Goal: Task Accomplishment & Management: Manage account settings

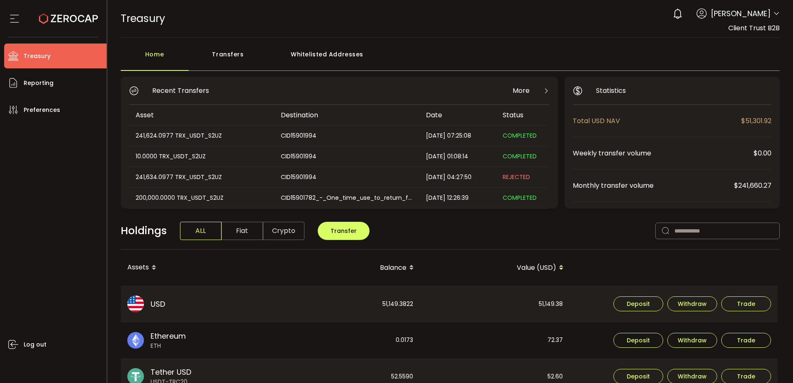
scroll to position [41, 0]
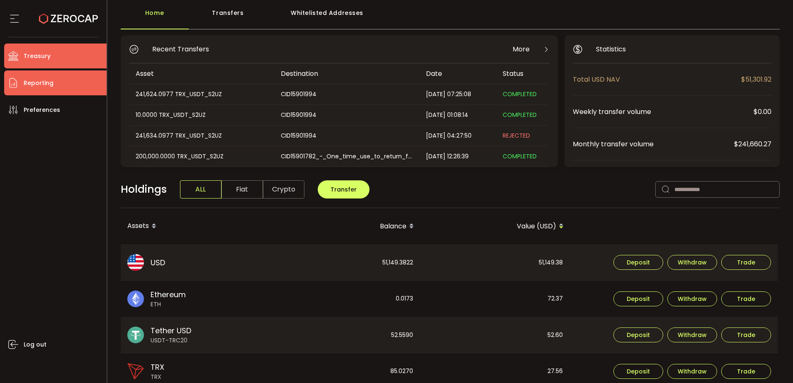
click at [21, 73] on li "Reporting" at bounding box center [55, 82] width 102 height 25
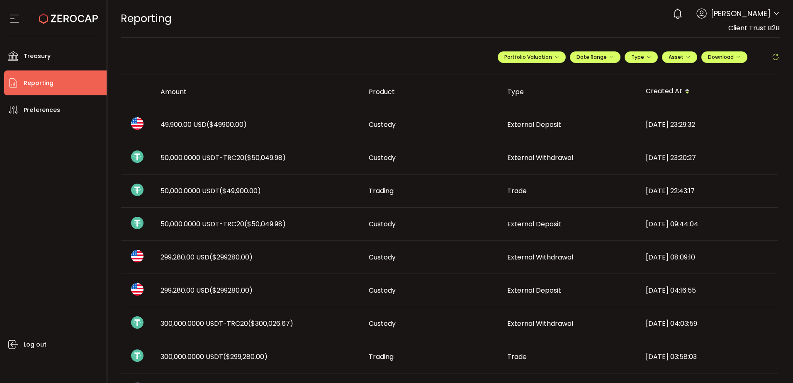
click at [241, 225] on span "50,000.0000 USDT-TRC20 ($50,049.98)" at bounding box center [222, 224] width 125 height 10
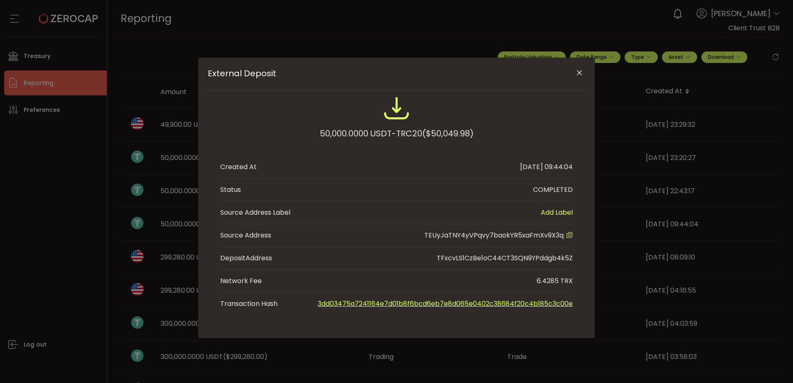
click at [532, 231] on span "TEUyJaTNY4yVPqvy7baokYR5xaFmXv9X3q" at bounding box center [493, 236] width 139 height 10
copy span "TEUyJaTNY4yVPqvy7baokYR5xaFmXv9X3q"
click at [572, 236] on icon "External Deposit" at bounding box center [569, 235] width 7 height 7
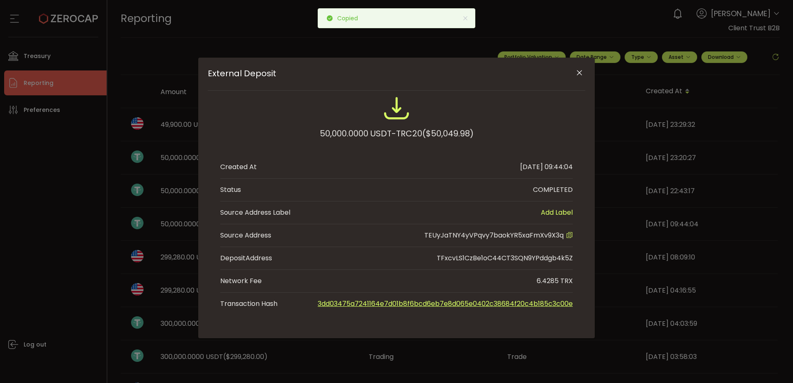
click at [573, 70] on button "Close" at bounding box center [579, 73] width 15 height 15
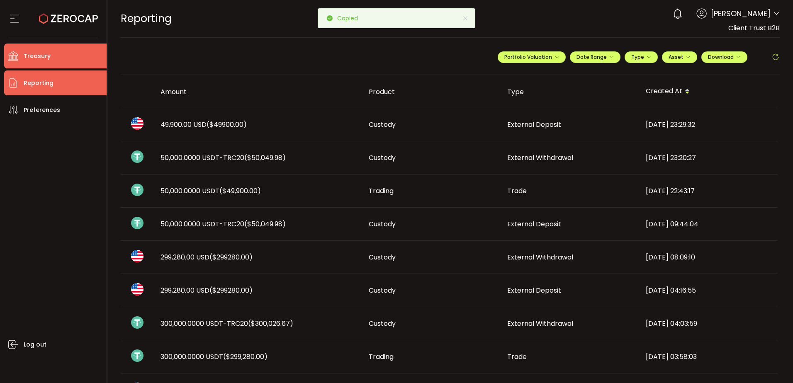
click at [66, 52] on li "Treasury" at bounding box center [55, 56] width 102 height 25
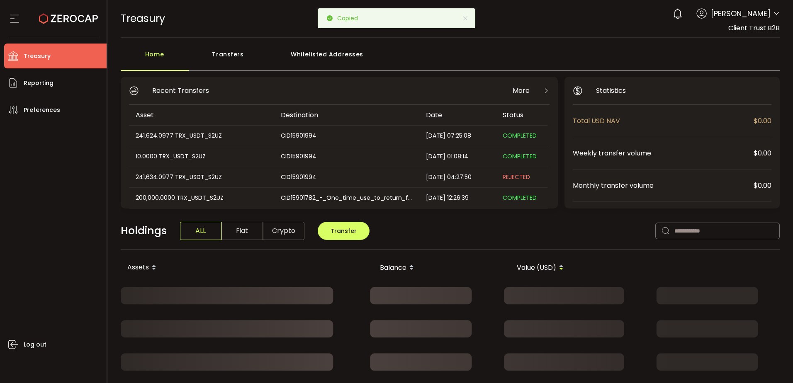
click at [228, 53] on div "Transfers" at bounding box center [228, 58] width 79 height 25
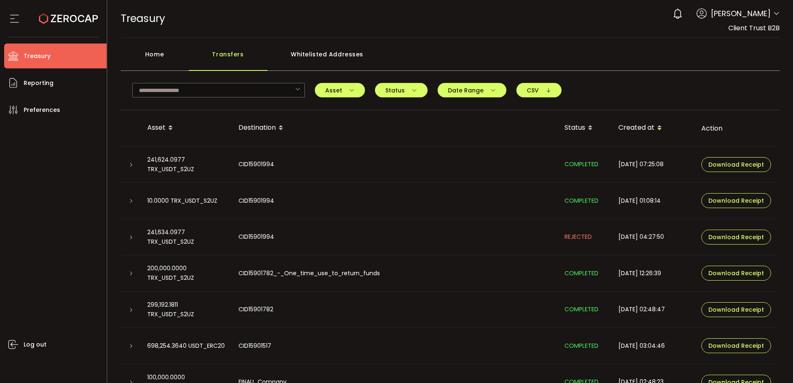
click at [53, 51] on li "Treasury" at bounding box center [55, 56] width 102 height 25
click at [319, 51] on div "Whitelisted Addresses" at bounding box center [326, 58] width 119 height 25
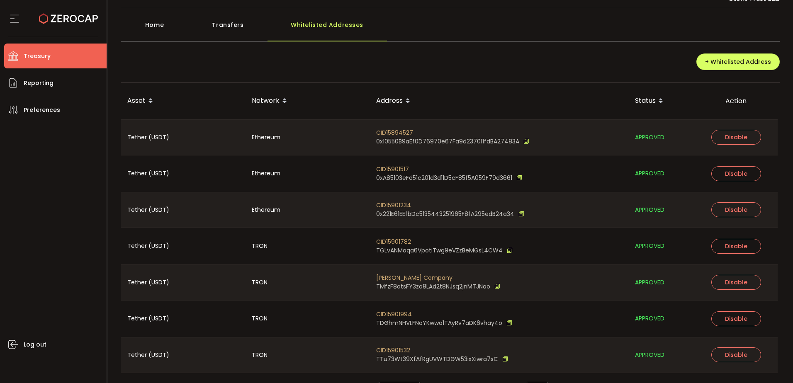
scroll to position [52, 0]
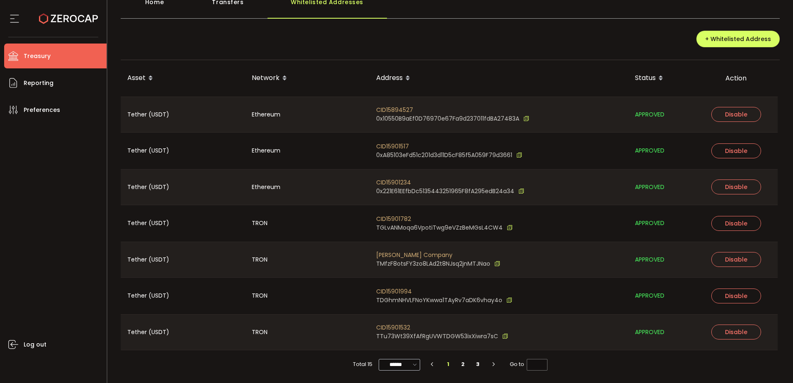
click at [410, 367] on icon at bounding box center [414, 365] width 8 height 10
click at [401, 346] on span "100/page" at bounding box center [399, 344] width 27 height 8
type input "********"
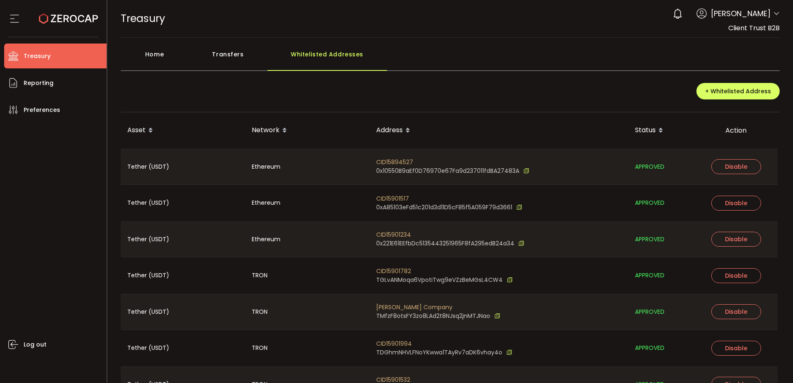
scroll to position [342, 0]
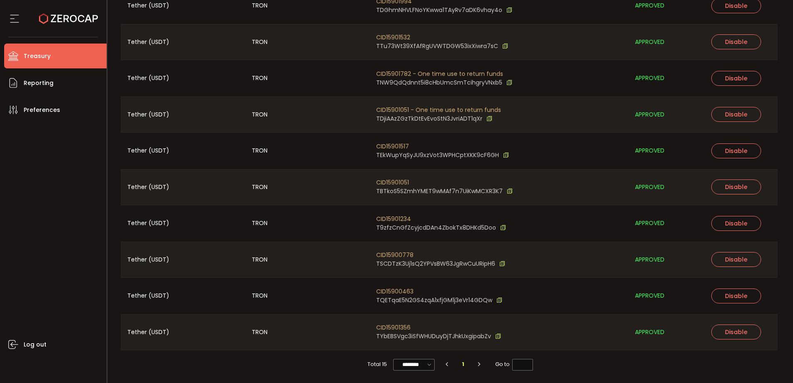
click at [458, 21] on div "CID15901994 TDGhmNHVLFNoYKwwa1TAyRv7aDK6vhay4o" at bounding box center [498, 6] width 259 height 36
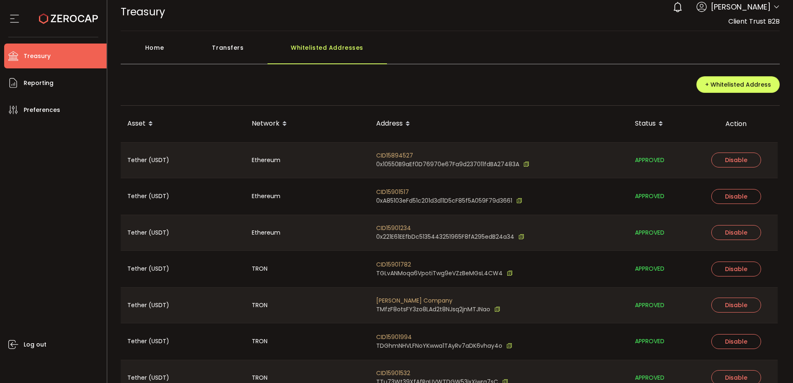
scroll to position [0, 0]
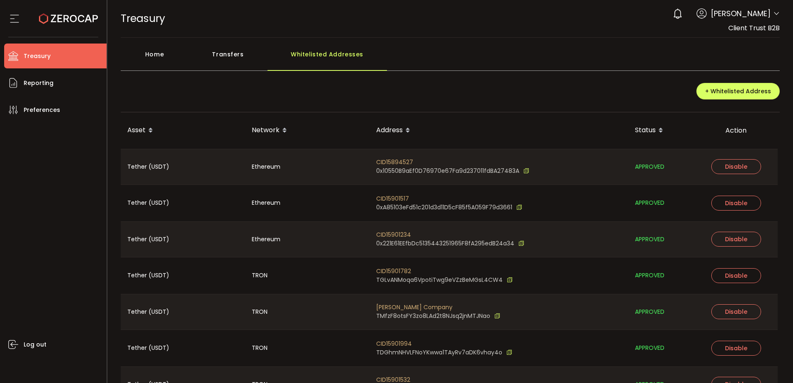
click at [517, 53] on div "Home Transfers Whitelisted Addresses" at bounding box center [450, 58] width 659 height 25
click at [58, 90] on li "Reporting" at bounding box center [55, 82] width 102 height 25
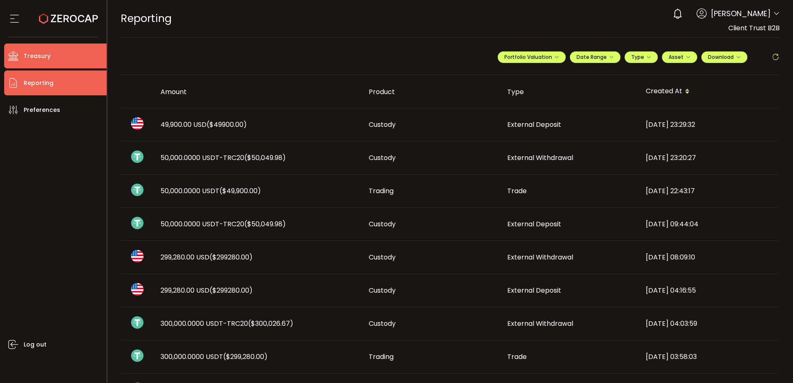
click at [56, 64] on li "Treasury" at bounding box center [55, 56] width 102 height 25
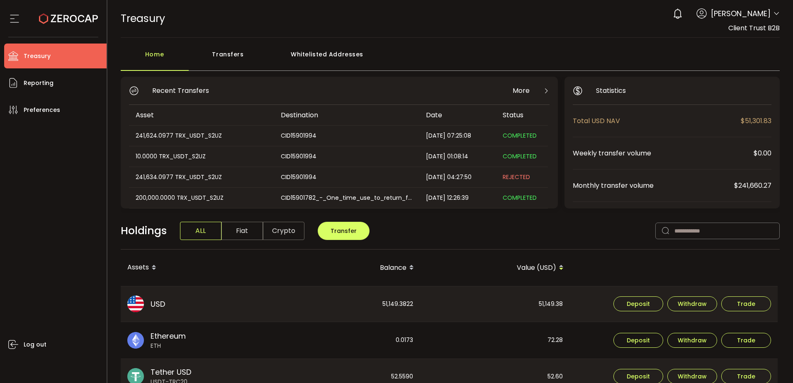
drag, startPoint x: 319, startPoint y: 59, endPoint x: 324, endPoint y: 51, distance: 9.0
click at [321, 63] on div "Whitelisted Addresses" at bounding box center [326, 58] width 119 height 25
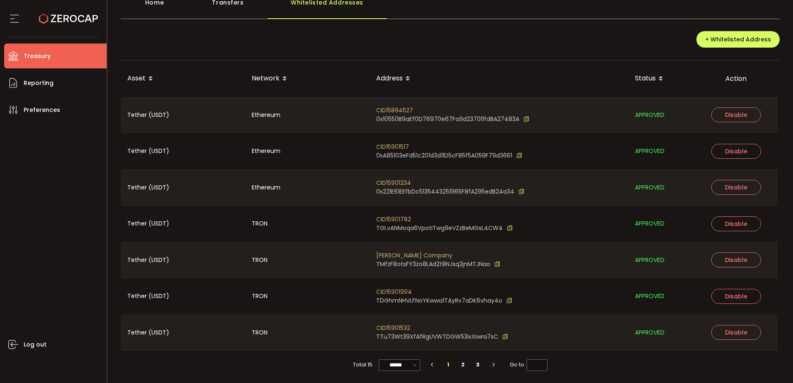
scroll to position [52, 0]
click at [402, 360] on input "******" at bounding box center [399, 365] width 41 height 12
click at [407, 343] on span "100/page" at bounding box center [399, 344] width 27 height 8
type input "********"
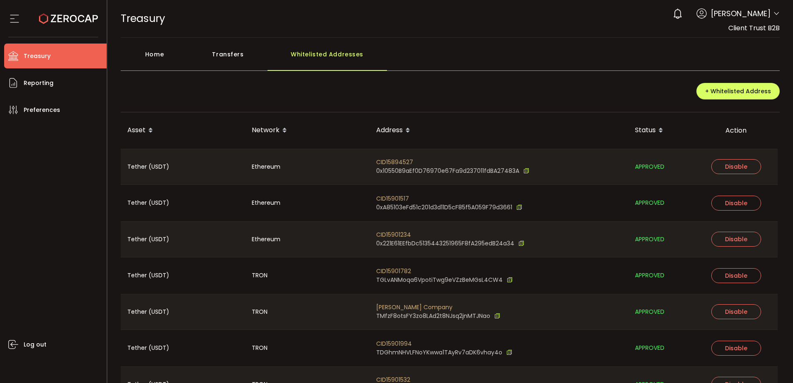
scroll to position [41, 0]
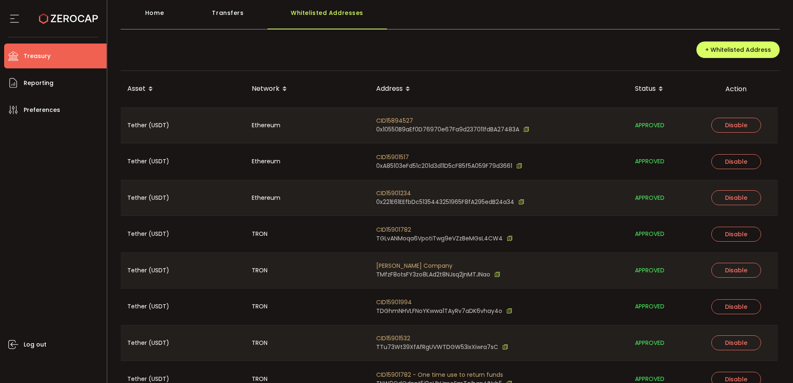
click at [77, 236] on div "Log out" at bounding box center [55, 249] width 102 height 255
click at [94, 199] on div "Log out" at bounding box center [55, 249] width 102 height 255
click at [88, 64] on li "Treasury" at bounding box center [55, 56] width 102 height 25
click at [84, 78] on li "Reporting" at bounding box center [55, 82] width 102 height 25
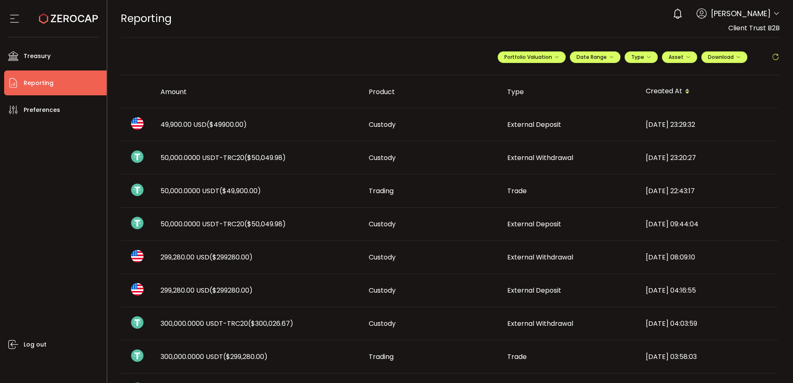
click at [195, 126] on span "49,900.00 USD ($49900.00)" at bounding box center [203, 125] width 86 height 10
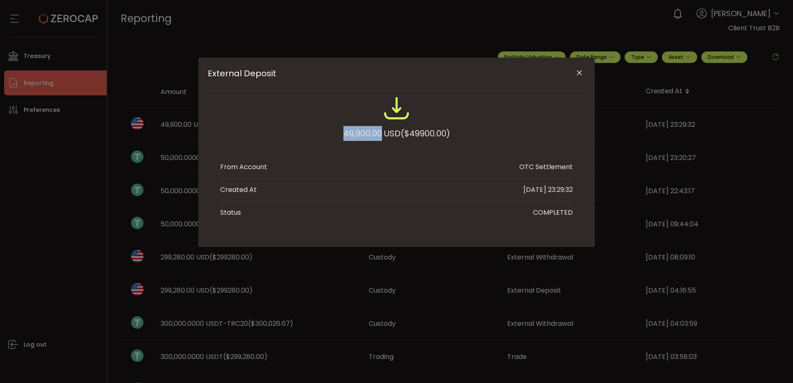
drag, startPoint x: 381, startPoint y: 131, endPoint x: 312, endPoint y: 134, distance: 68.9
click at [312, 134] on div "49,900.00 USD ($49900.00)" at bounding box center [396, 122] width 352 height 54
drag, startPoint x: 383, startPoint y: 137, endPoint x: 370, endPoint y: 136, distance: 13.3
click at [370, 136] on div "49,900.00 USD ($49900.00)" at bounding box center [396, 133] width 107 height 15
click at [372, 134] on div "49,900.00 USD ($49900.00)" at bounding box center [396, 133] width 107 height 15
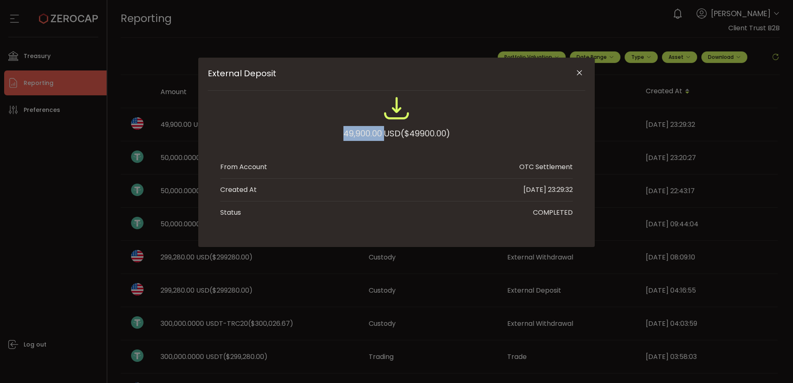
click at [372, 134] on div "49,900.00 USD ($49900.00)" at bounding box center [396, 133] width 107 height 15
copy div "49,900.00"
click at [581, 71] on icon "Close" at bounding box center [579, 73] width 8 height 8
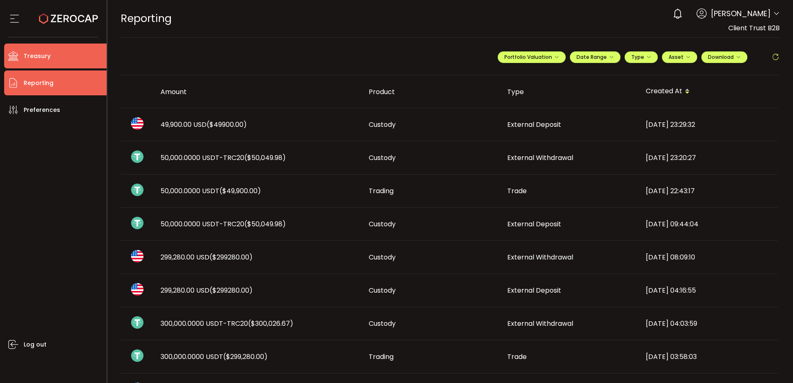
click at [61, 57] on li "Treasury" at bounding box center [55, 56] width 102 height 25
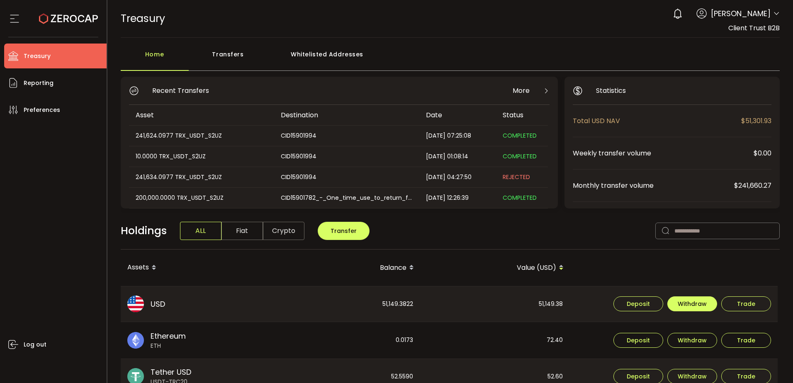
click at [698, 306] on span "Withdraw" at bounding box center [691, 304] width 29 height 6
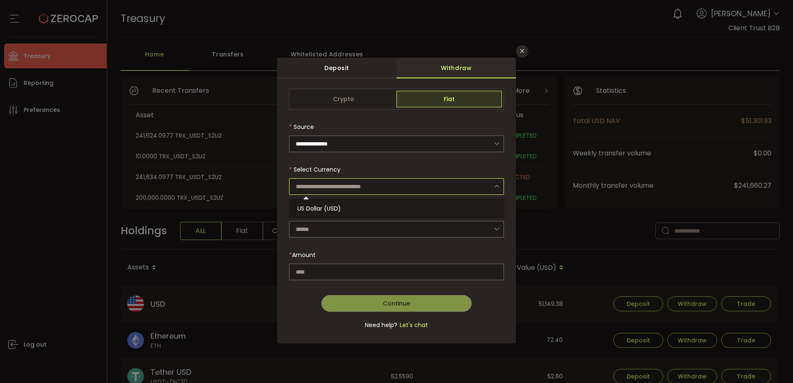
click at [354, 186] on input "dialog" at bounding box center [396, 186] width 215 height 17
click at [360, 207] on li "US Dollar (USD)" at bounding box center [397, 208] width 217 height 14
type input "**********"
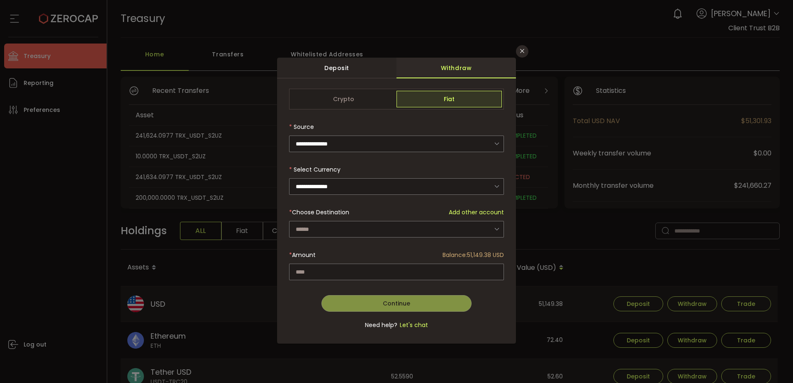
click at [350, 229] on div "dialog" at bounding box center [396, 214] width 215 height 250
click at [350, 229] on input "dialog" at bounding box center [396, 229] width 215 height 17
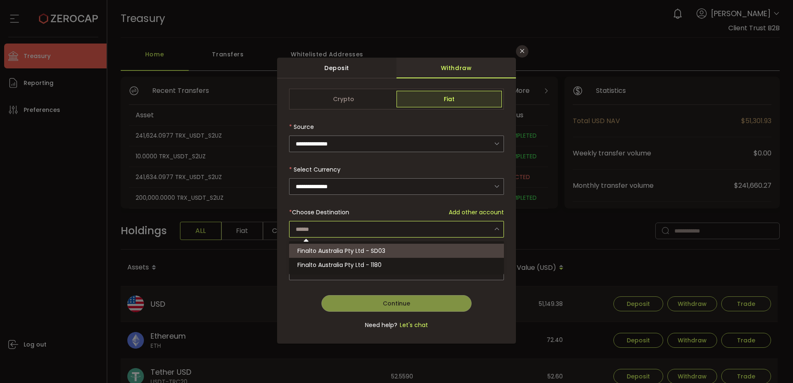
click at [349, 253] on span "Finalto Australia Pty Ltd - SD03" at bounding box center [341, 251] width 88 height 8
type input "**********"
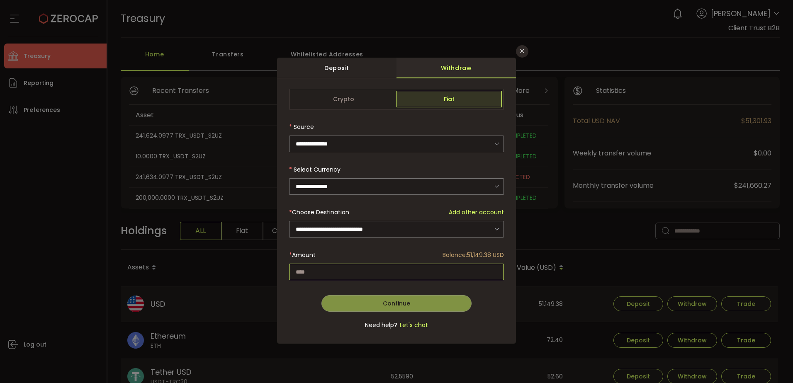
click at [357, 267] on input "dialog" at bounding box center [396, 272] width 215 height 17
paste input "********"
type input "********"
click at [396, 300] on span "Continue" at bounding box center [396, 303] width 27 height 8
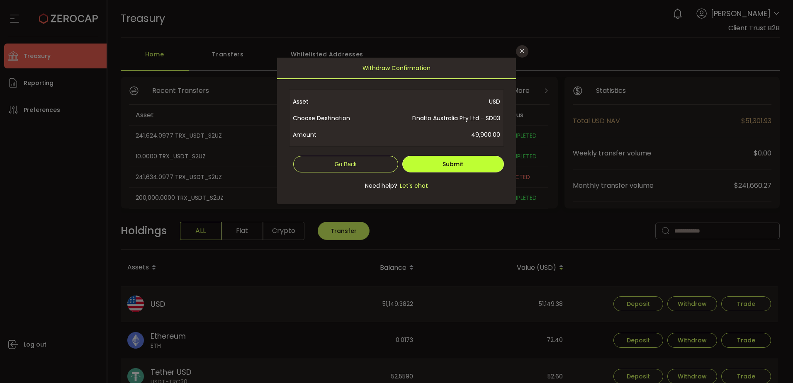
click at [459, 162] on button "Submit" at bounding box center [453, 164] width 102 height 17
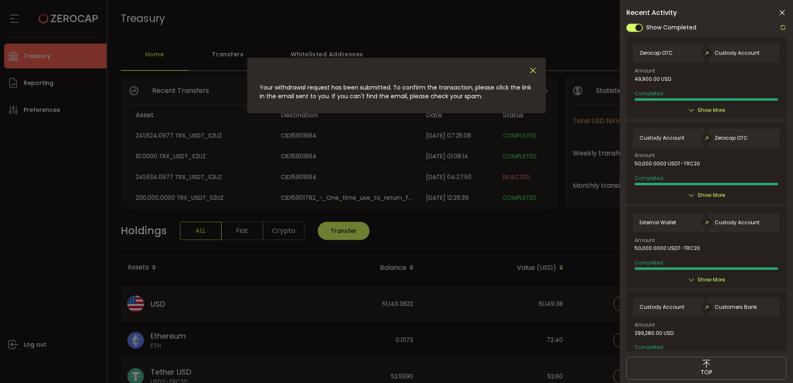
click at [536, 67] on icon "Close" at bounding box center [532, 70] width 9 height 9
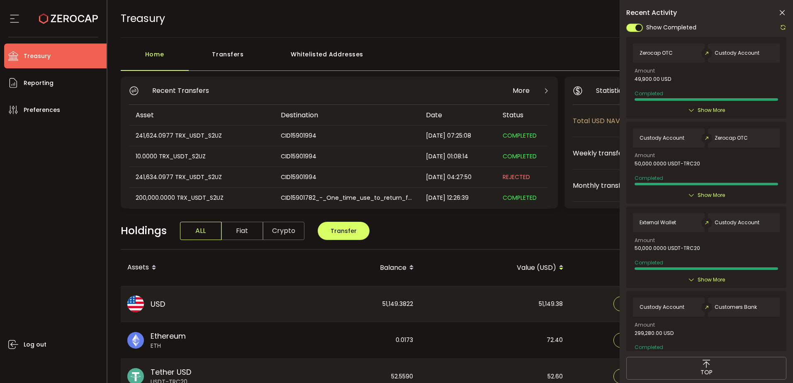
click at [783, 10] on icon at bounding box center [782, 13] width 8 height 8
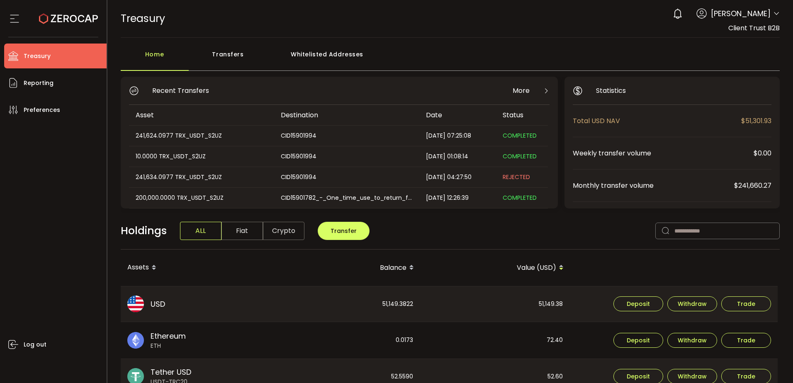
click at [607, 25] on div "TREASURY Buy Power $0.00 USD Treasury Treasury Verify Your Identity 0 [PERSON_N…" at bounding box center [450, 18] width 659 height 37
click at [779, 15] on header "PDF is being processed and will download to your computer TREASURY Buy Power $0…" at bounding box center [450, 19] width 686 height 38
click at [777, 14] on header "PDF is being processed and will download to your computer TREASURY Buy Power $0…" at bounding box center [450, 19] width 686 height 38
click at [773, 15] on icon at bounding box center [776, 13] width 7 height 7
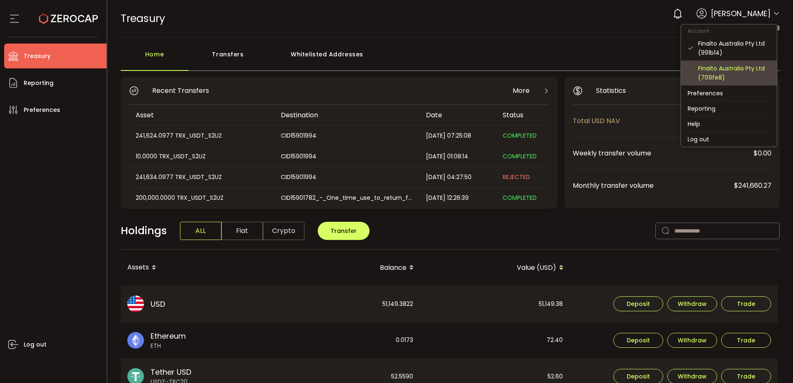
click at [740, 63] on div "Finalto Australia Pty Ltd (709fe8)" at bounding box center [728, 73] width 83 height 25
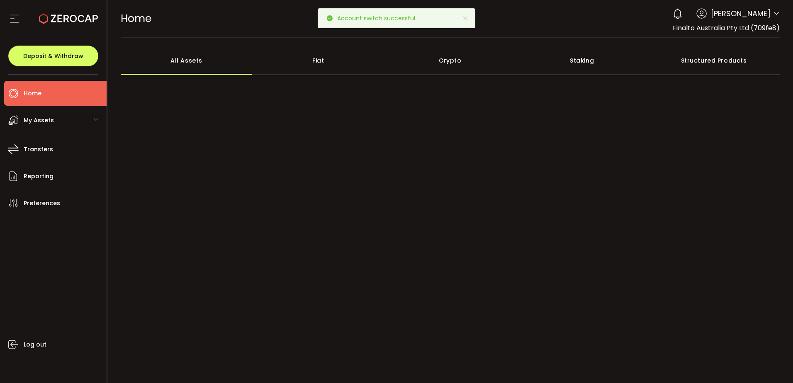
click at [74, 124] on div "My Assets" at bounding box center [55, 120] width 102 height 25
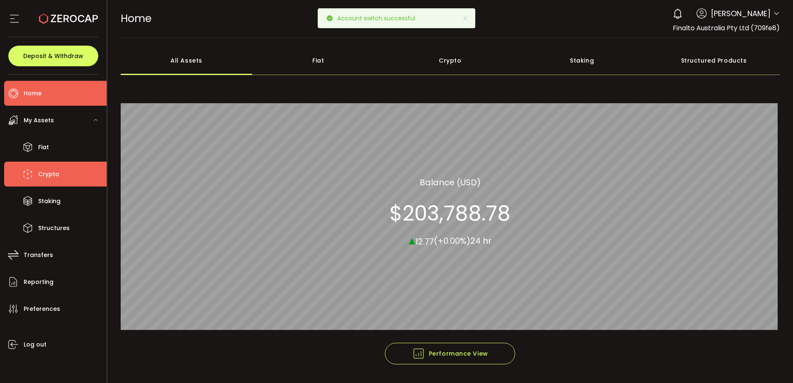
click at [63, 170] on li "Crypto" at bounding box center [55, 174] width 102 height 25
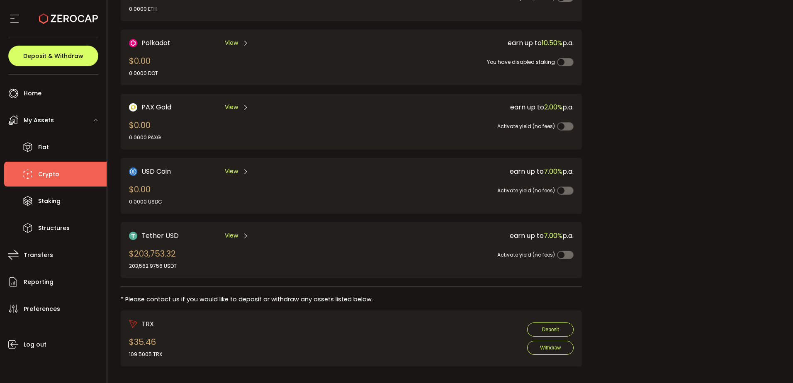
scroll to position [174, 0]
